Goal: Information Seeking & Learning: Learn about a topic

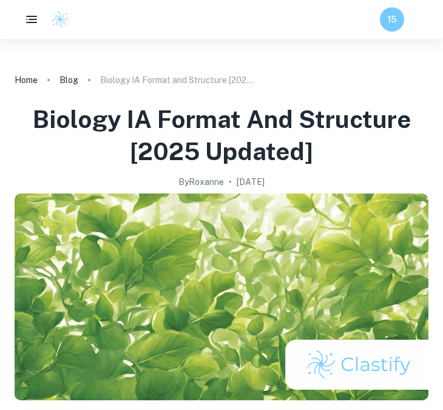
scroll to position [438, 0]
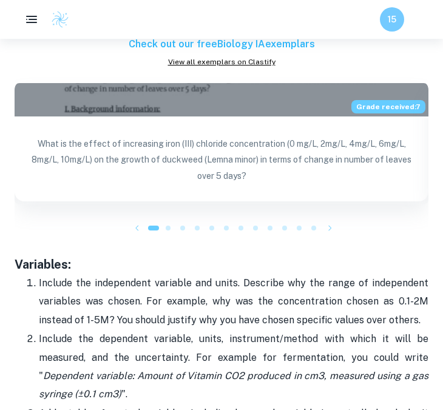
scroll to position [2106, 0]
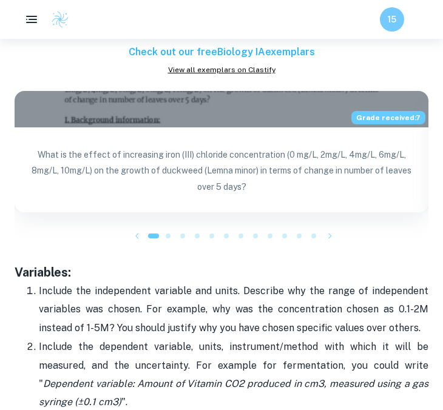
click at [170, 235] on span at bounding box center [168, 236] width 5 height 5
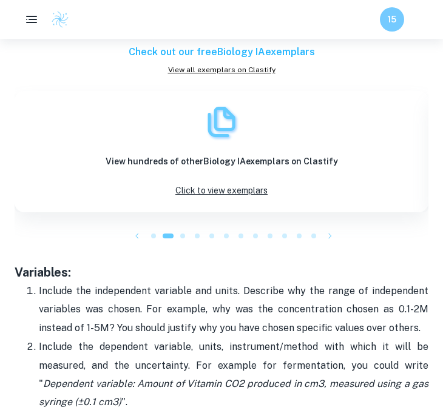
click at [181, 235] on span at bounding box center [182, 236] width 5 height 5
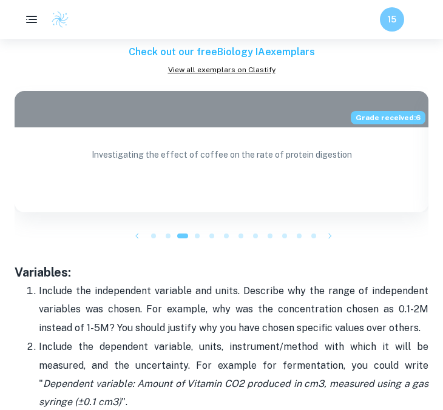
click at [195, 235] on span at bounding box center [197, 236] width 5 height 5
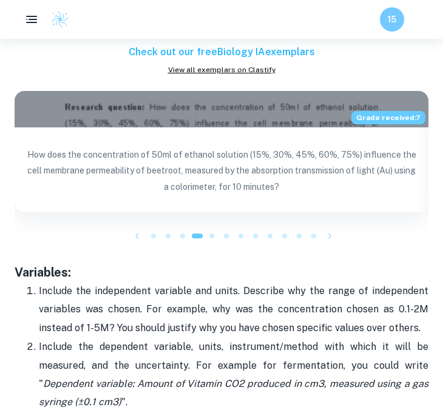
click at [210, 234] on span at bounding box center [211, 236] width 5 height 5
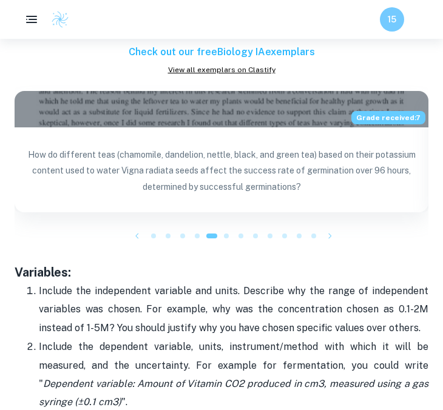
click at [223, 236] on div at bounding box center [226, 236] width 15 height 15
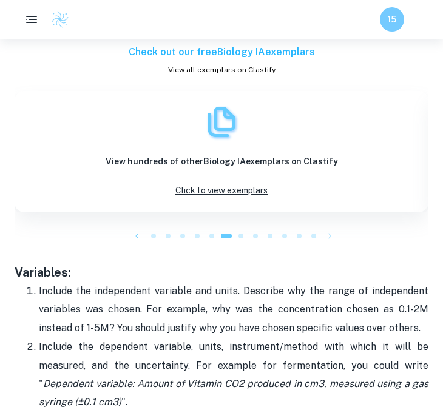
click at [241, 237] on span at bounding box center [240, 236] width 5 height 5
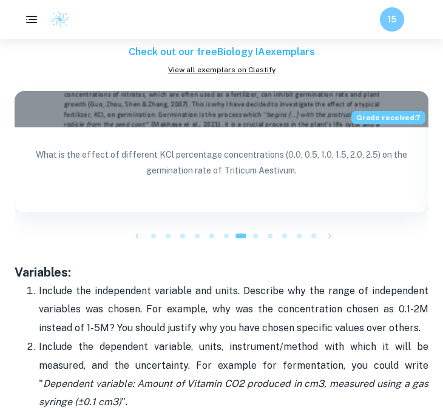
click at [254, 237] on span at bounding box center [255, 236] width 5 height 5
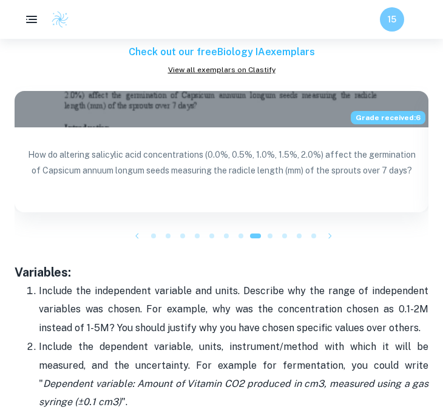
click at [268, 235] on span at bounding box center [270, 236] width 5 height 5
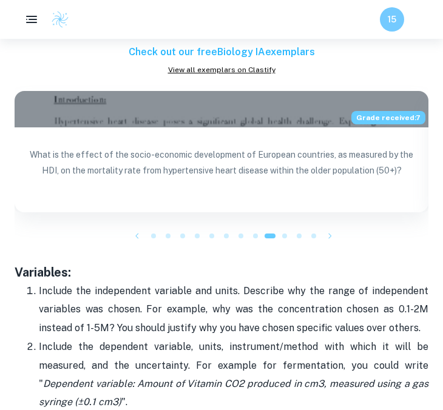
click at [281, 234] on div at bounding box center [284, 236] width 15 height 15
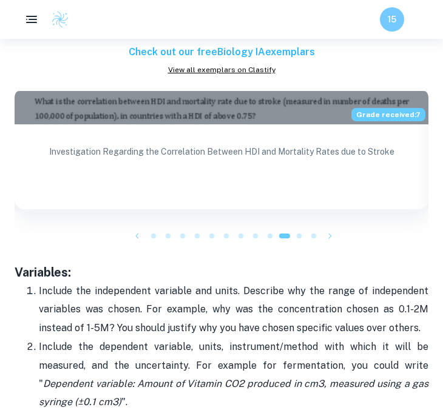
click at [265, 143] on div "Investigation Regarding the Correlation Between HDI and Mortality Rates due to …" at bounding box center [221, 167] width 365 height 87
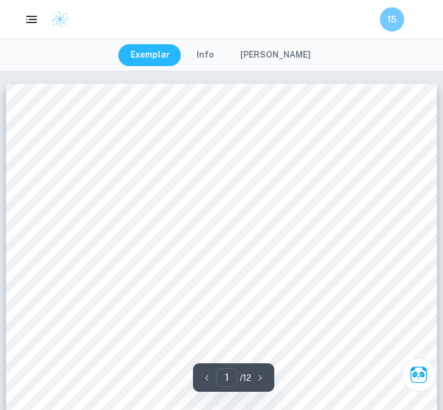
type input "4"
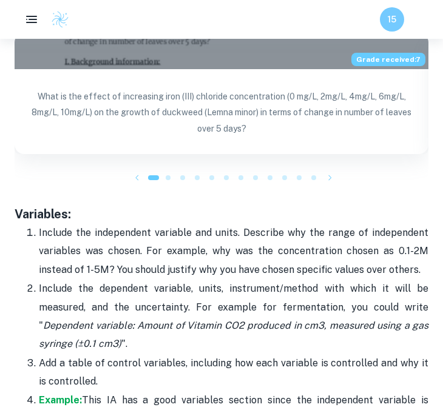
scroll to position [2158, 0]
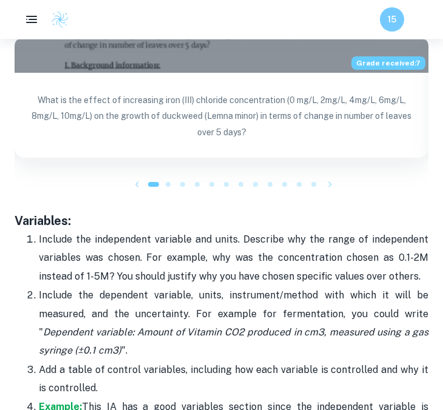
click at [213, 98] on p "What is the effect of increasing iron (III) chloride concentration (0 mg/L, 2mg…" at bounding box center [221, 118] width 394 height 53
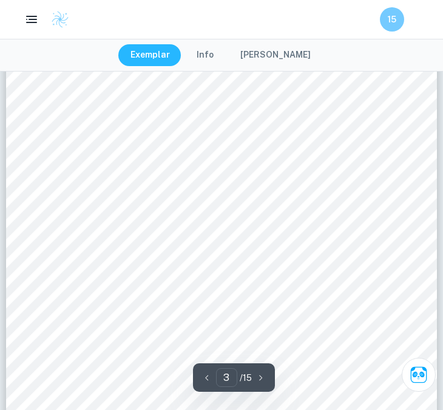
scroll to position [1661, 0]
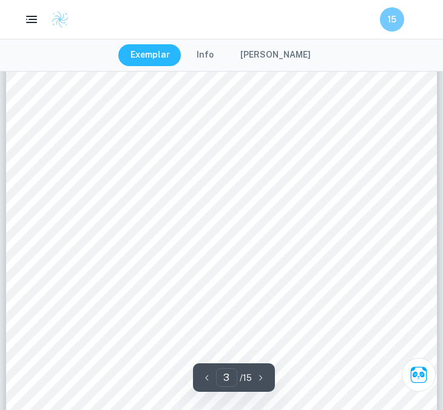
type input "2"
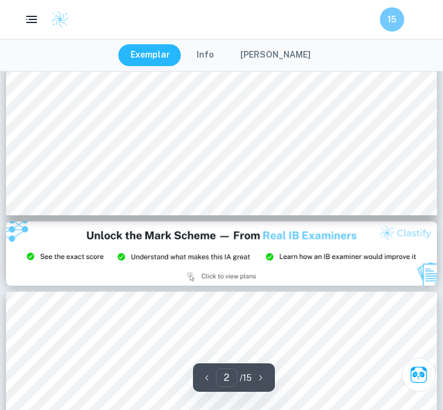
scroll to position [1169, 0]
